Goal: Task Accomplishment & Management: Use online tool/utility

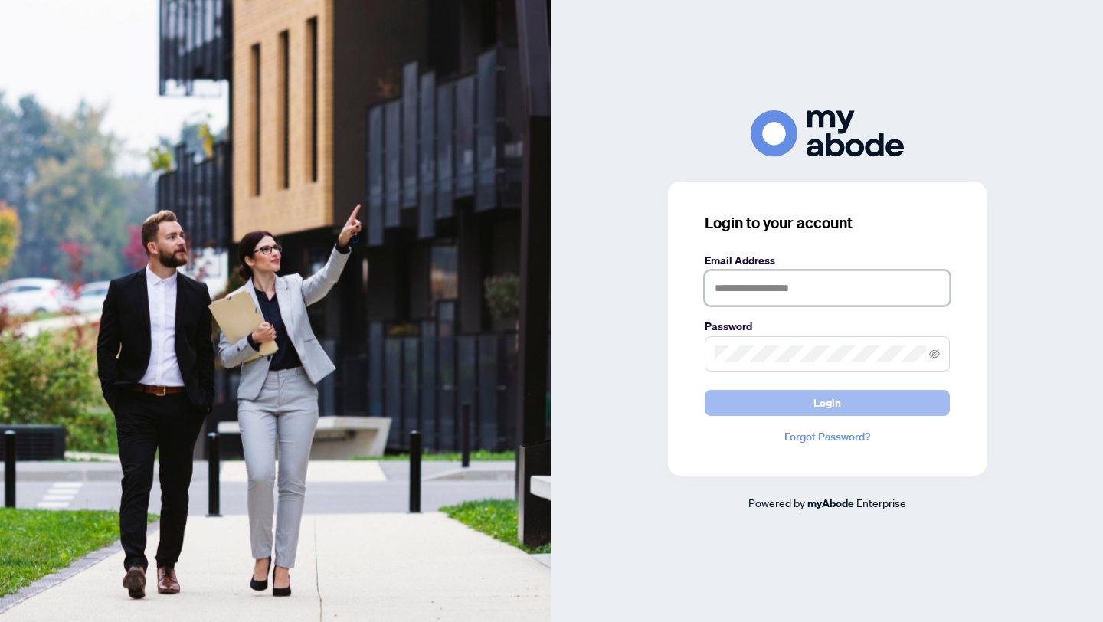
type input "**********"
click at [811, 400] on button "Login" at bounding box center [827, 403] width 245 height 26
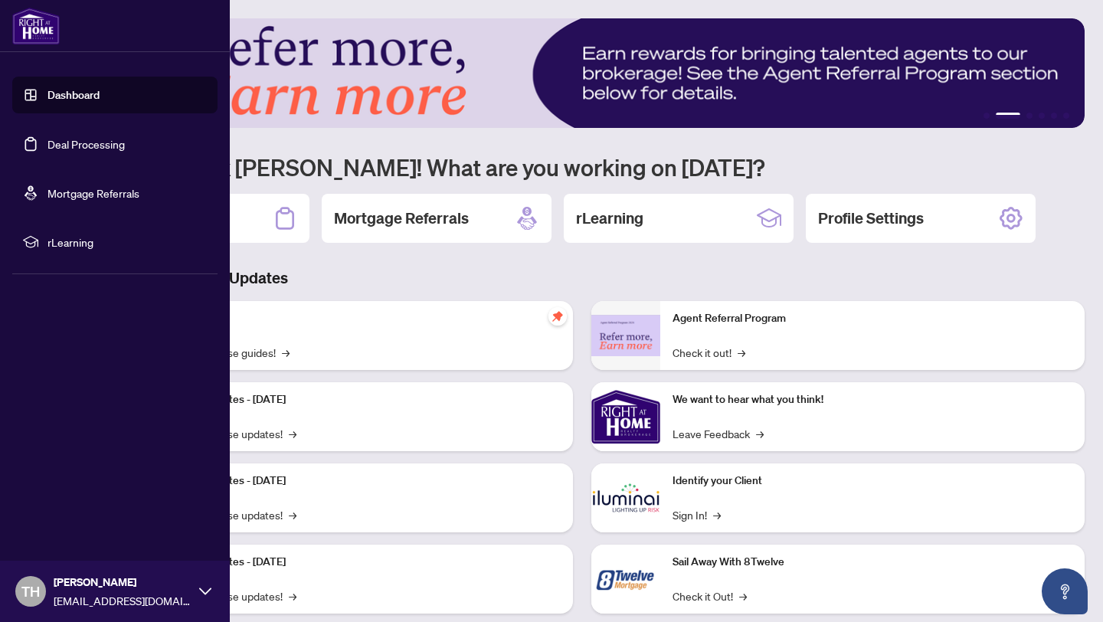
click at [104, 150] on link "Deal Processing" at bounding box center [86, 144] width 77 height 14
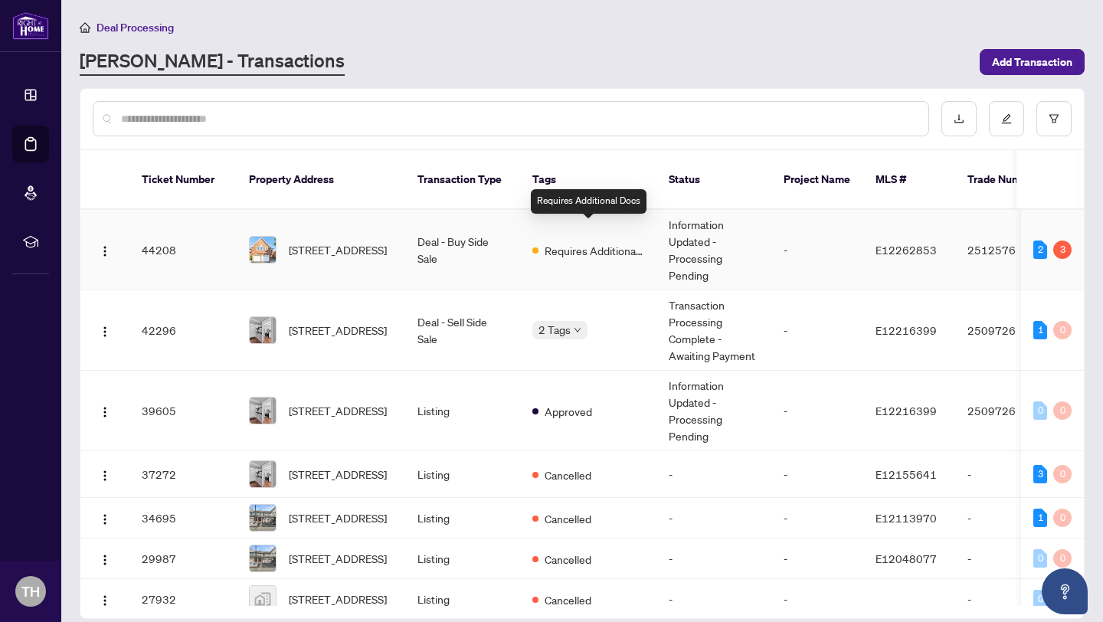
click at [592, 242] on span "Requires Additional Docs" at bounding box center [595, 250] width 100 height 17
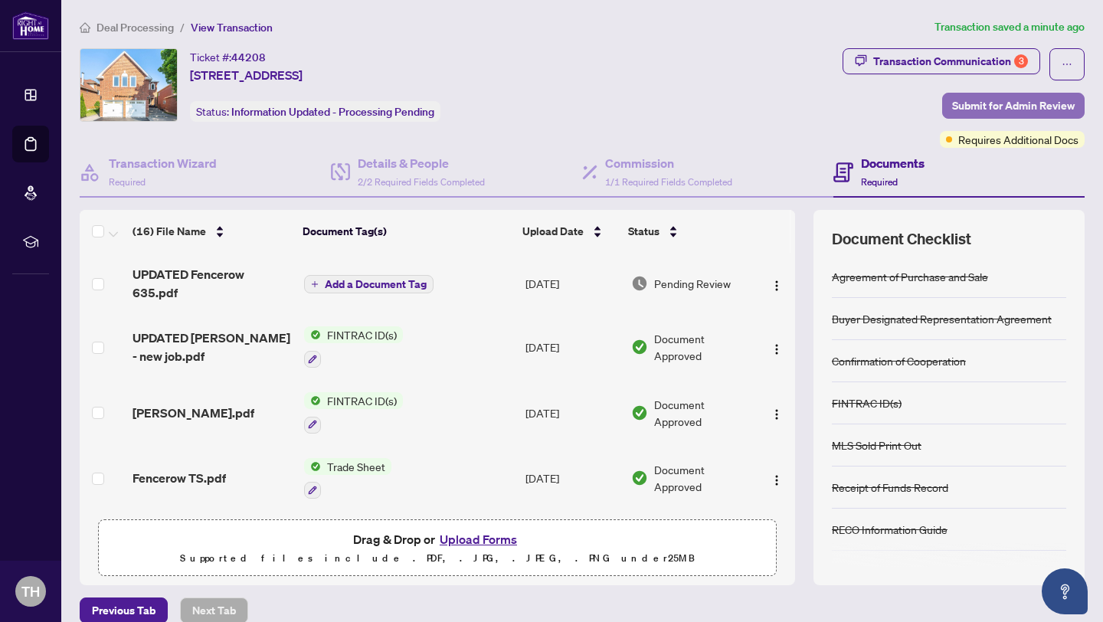
click at [1000, 107] on span "Submit for Admin Review" at bounding box center [1013, 105] width 123 height 25
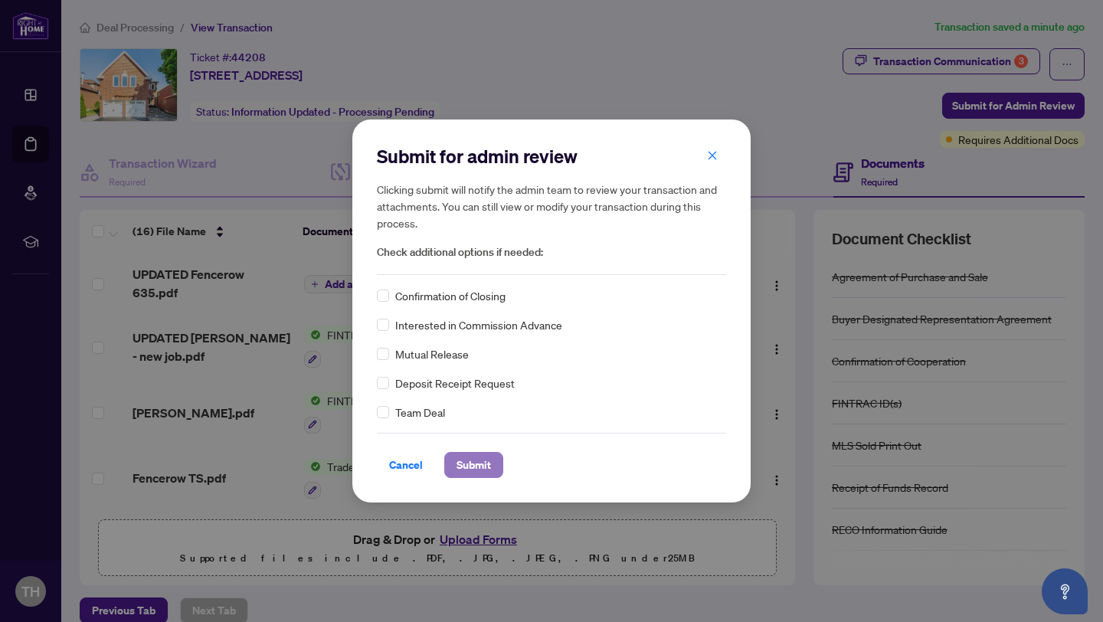
click at [471, 467] on span "Submit" at bounding box center [474, 465] width 34 height 25
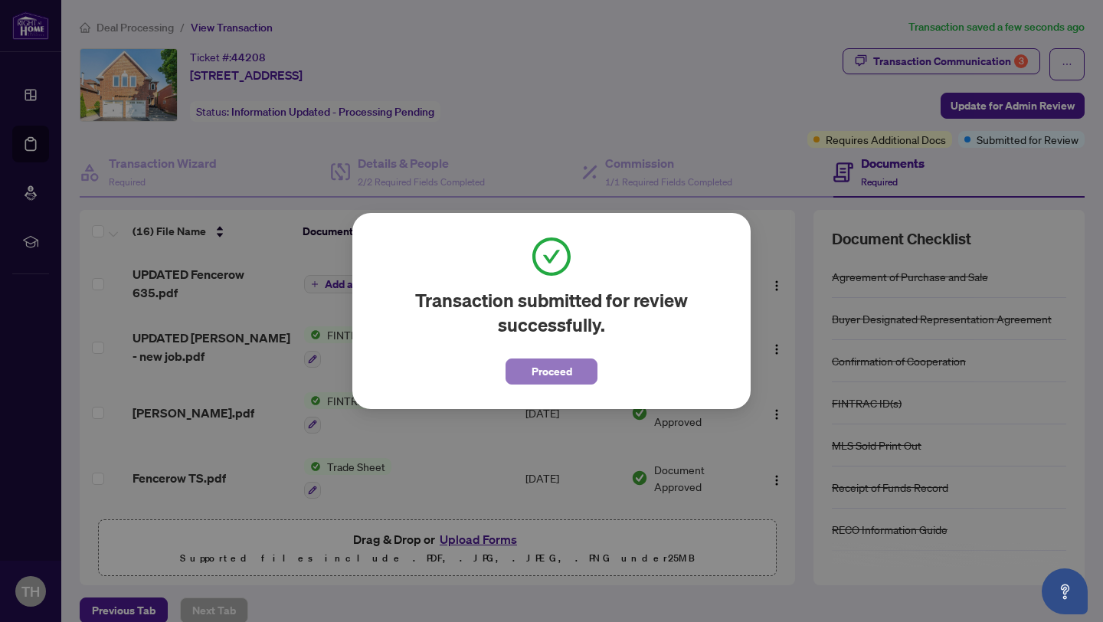
click at [562, 369] on span "Proceed" at bounding box center [552, 371] width 41 height 25
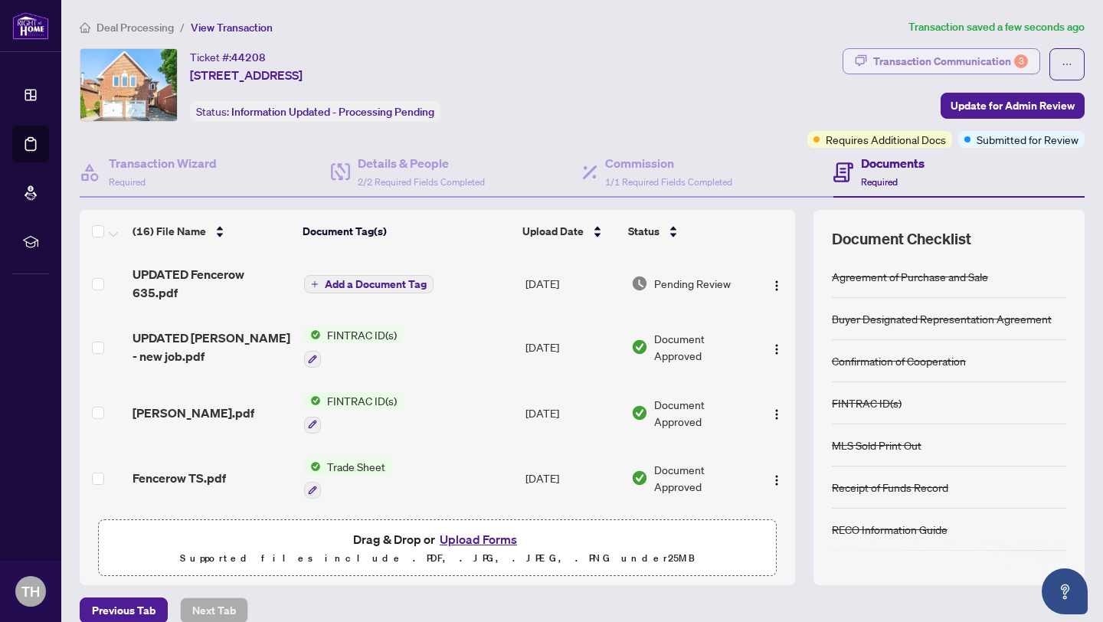
click at [962, 64] on div "Transaction Communication 3" at bounding box center [950, 61] width 155 height 25
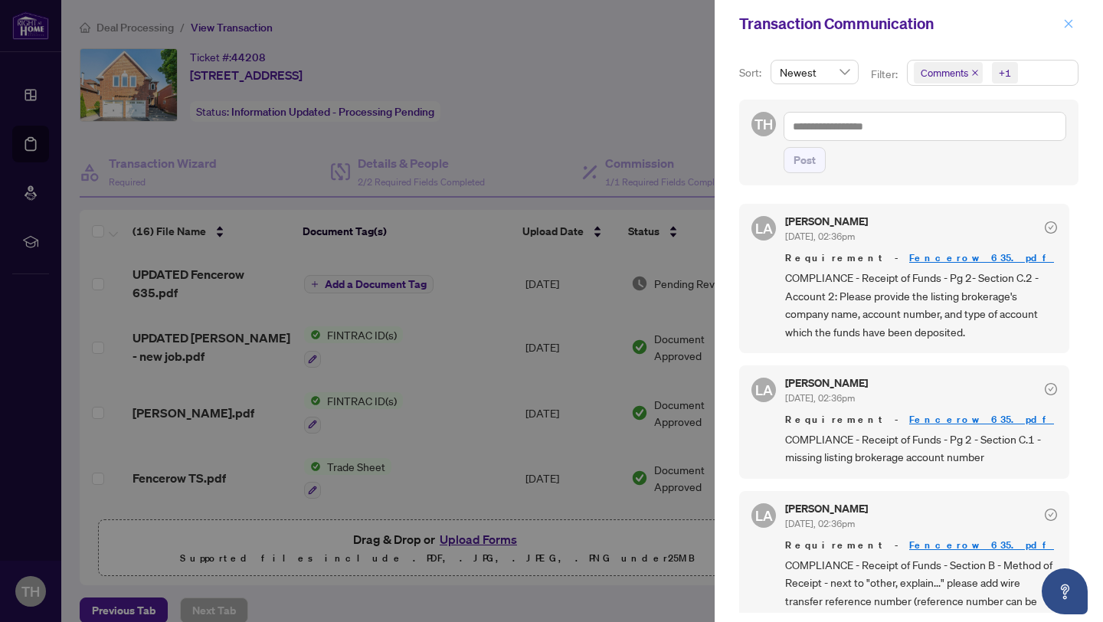
click at [1069, 22] on icon "close" at bounding box center [1068, 23] width 11 height 11
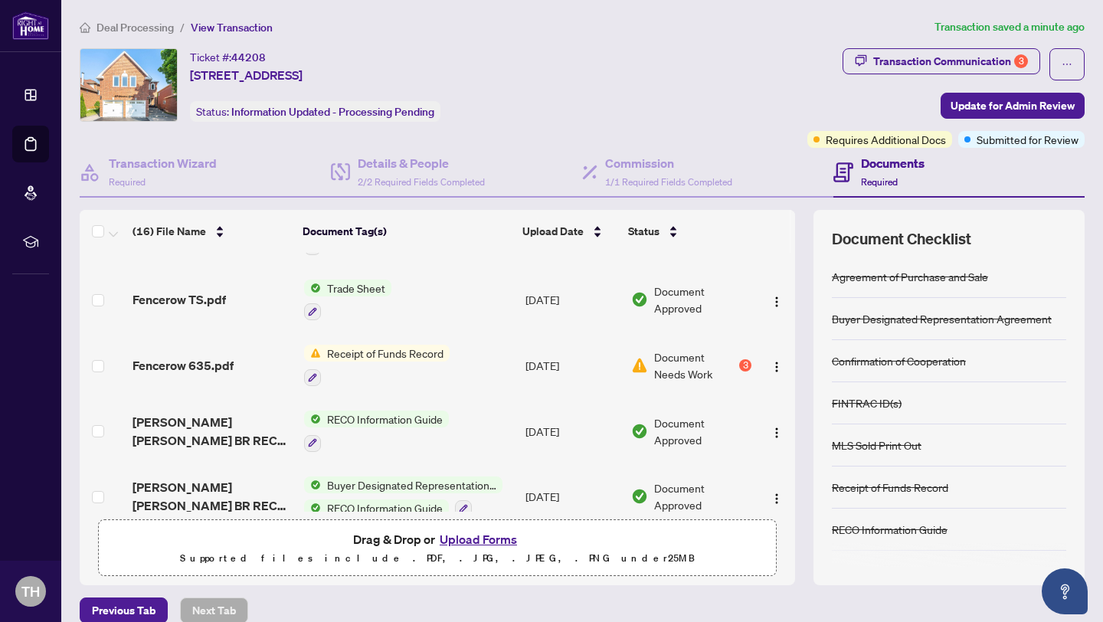
scroll to position [175, 0]
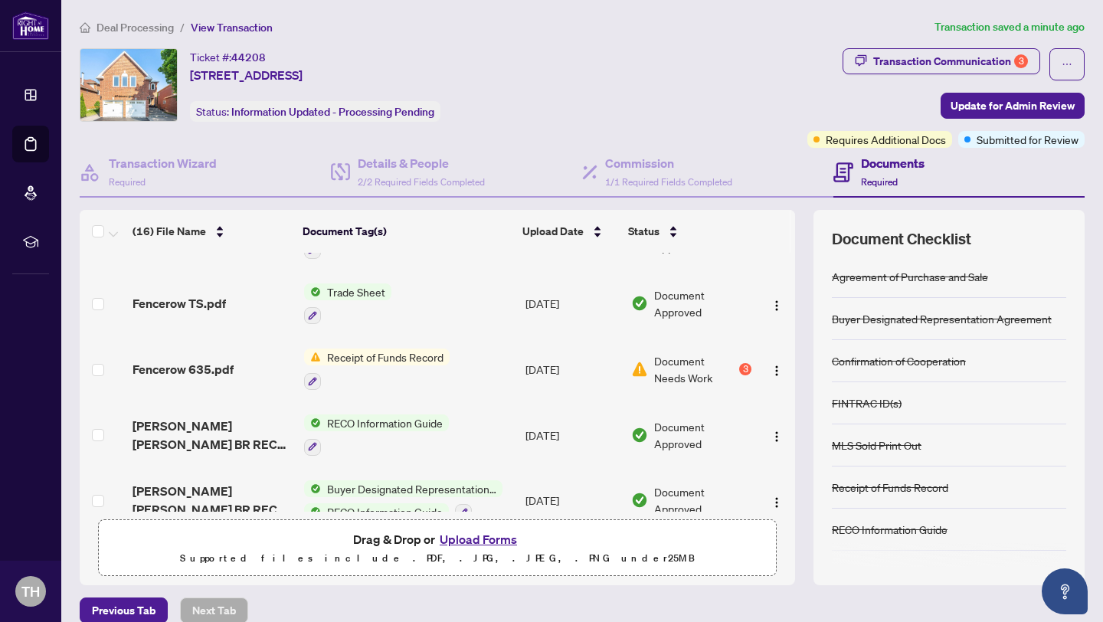
click at [201, 305] on span "Fencerow TS.pdf" at bounding box center [179, 303] width 93 height 18
